Goal: Entertainment & Leisure: Consume media (video, audio)

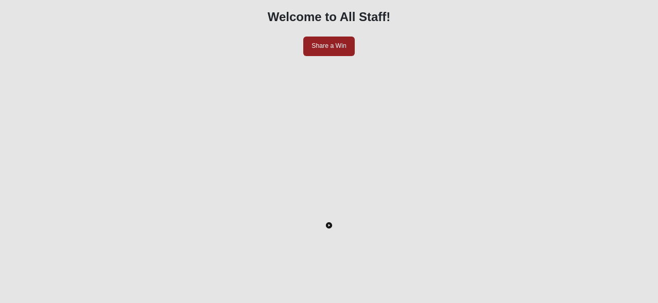
scroll to position [88, 0]
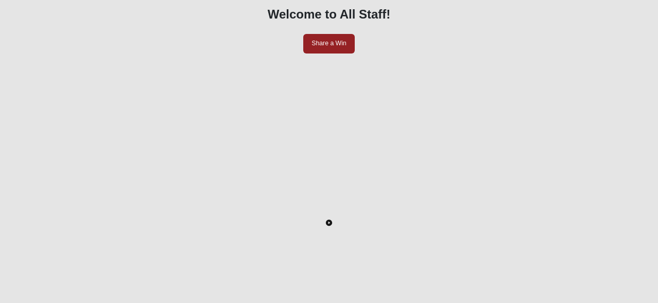
click at [328, 222] on icon "Toggle Play Pause" at bounding box center [329, 222] width 2 height 3
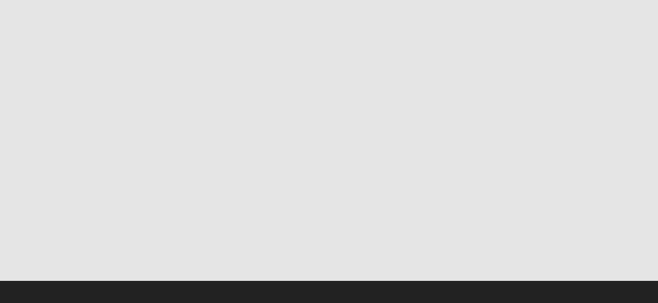
scroll to position [264, 0]
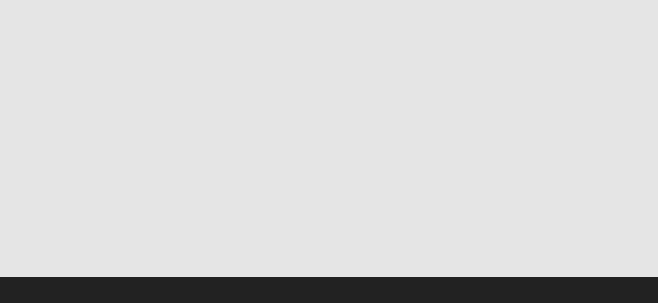
drag, startPoint x: 616, startPoint y: 150, endPoint x: 0, endPoint y: 223, distance: 620.6
click at [32, 245] on div at bounding box center [329, 245] width 594 height 0
click at [209, 240] on div "- 2:03:43 - 2:03:43 LIVE" at bounding box center [329, 253] width 594 height 27
click at [42, 252] on icon "Pause" at bounding box center [38, 255] width 7 height 7
click at [34, 245] on div at bounding box center [329, 245] width 594 height 0
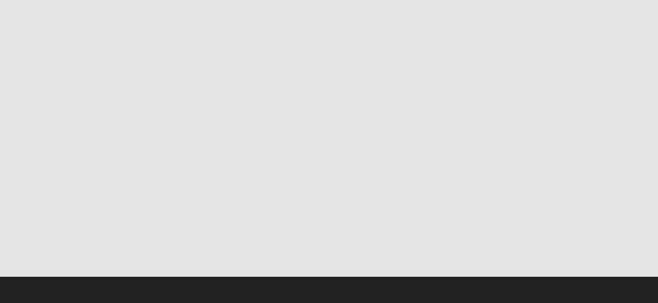
drag, startPoint x: 45, startPoint y: 152, endPoint x: 66, endPoint y: 152, distance: 21.1
click at [66, 245] on div at bounding box center [329, 245] width 594 height 0
click at [41, 252] on icon "Play" at bounding box center [39, 255] width 4 height 7
click at [127, 250] on div "LIVE" at bounding box center [119, 255] width 16 height 11
drag, startPoint x: 620, startPoint y: 149, endPoint x: 295, endPoint y: 150, distance: 324.9
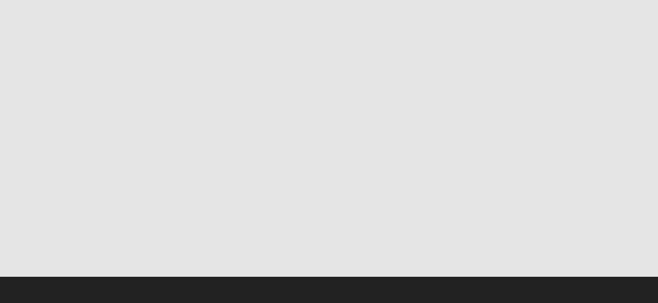
click at [295, 245] on div at bounding box center [329, 245] width 594 height 0
drag, startPoint x: 301, startPoint y: 147, endPoint x: 631, endPoint y: 144, distance: 330.0
click at [631, 144] on div "Welcome to All Staff! Share a Win LIVE" at bounding box center [329, 48] width 610 height 456
click at [622, 245] on div at bounding box center [329, 245] width 594 height 0
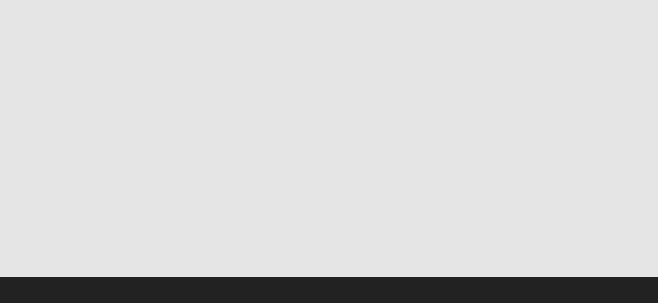
click at [617, 245] on div at bounding box center [329, 245] width 594 height 0
drag, startPoint x: 620, startPoint y: 153, endPoint x: 131, endPoint y: 164, distance: 488.7
click at [131, 245] on div at bounding box center [329, 245] width 594 height 0
click at [41, 252] on icon "Pause" at bounding box center [39, 255] width 4 height 7
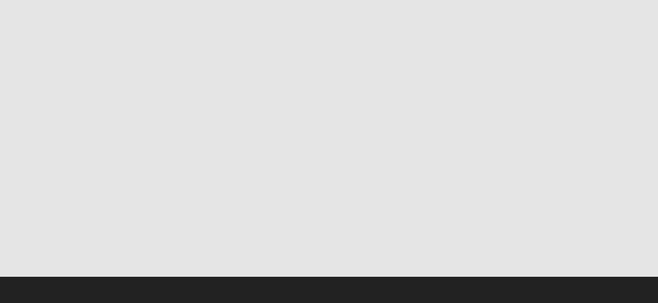
click at [188, 98] on button "Toggle Play Pause" at bounding box center [329, 46] width 594 height 303
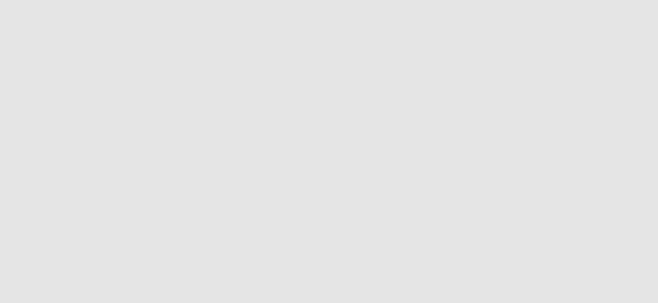
scroll to position [122, 0]
click at [295, 161] on button "Toggle Play Pause" at bounding box center [329, 188] width 594 height 303
click at [336, 129] on button "Toggle Play Pause" at bounding box center [329, 149] width 594 height 303
click at [330, 146] on button "Toggle Play Pause" at bounding box center [329, 149] width 594 height 303
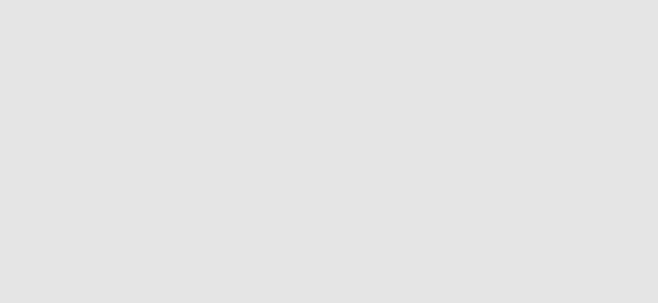
drag, startPoint x: 132, startPoint y: 251, endPoint x: 194, endPoint y: 250, distance: 61.3
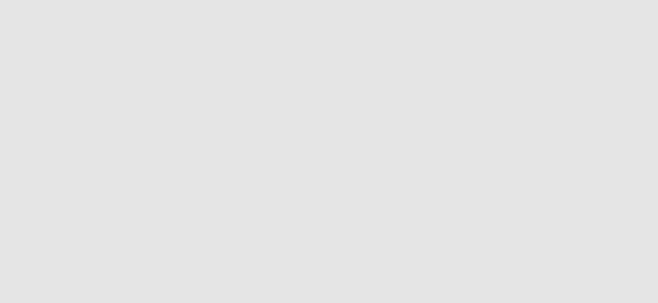
drag, startPoint x: 194, startPoint y: 250, endPoint x: 153, endPoint y: 248, distance: 40.8
drag, startPoint x: 153, startPoint y: 248, endPoint x: 111, endPoint y: 248, distance: 41.7
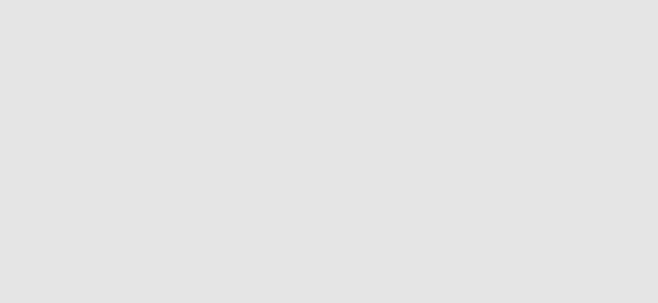
drag, startPoint x: 112, startPoint y: 250, endPoint x: 94, endPoint y: 251, distance: 18.6
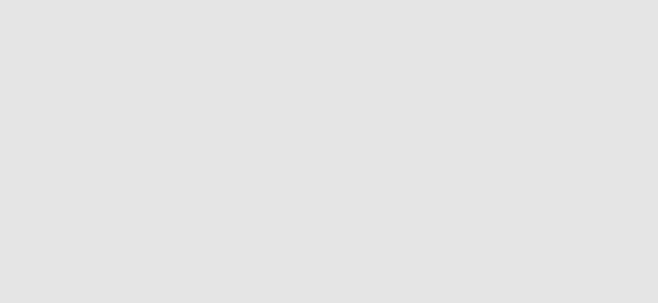
drag, startPoint x: 130, startPoint y: 253, endPoint x: 178, endPoint y: 258, distance: 47.6
drag, startPoint x: 178, startPoint y: 258, endPoint x: 234, endPoint y: 258, distance: 56.6
drag, startPoint x: 236, startPoint y: 258, endPoint x: 296, endPoint y: 256, distance: 59.8
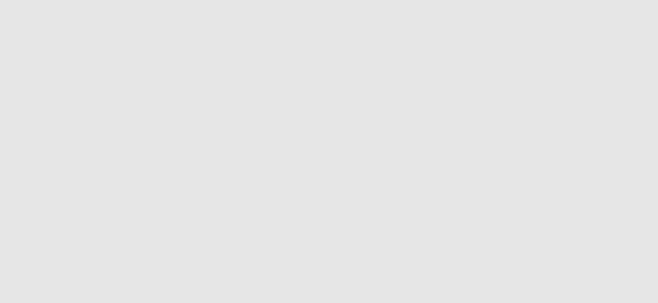
drag, startPoint x: 290, startPoint y: 248, endPoint x: 423, endPoint y: 266, distance: 134.1
drag, startPoint x: 429, startPoint y: 256, endPoint x: 392, endPoint y: 264, distance: 37.5
